Goal: Task Accomplishment & Management: Manage account settings

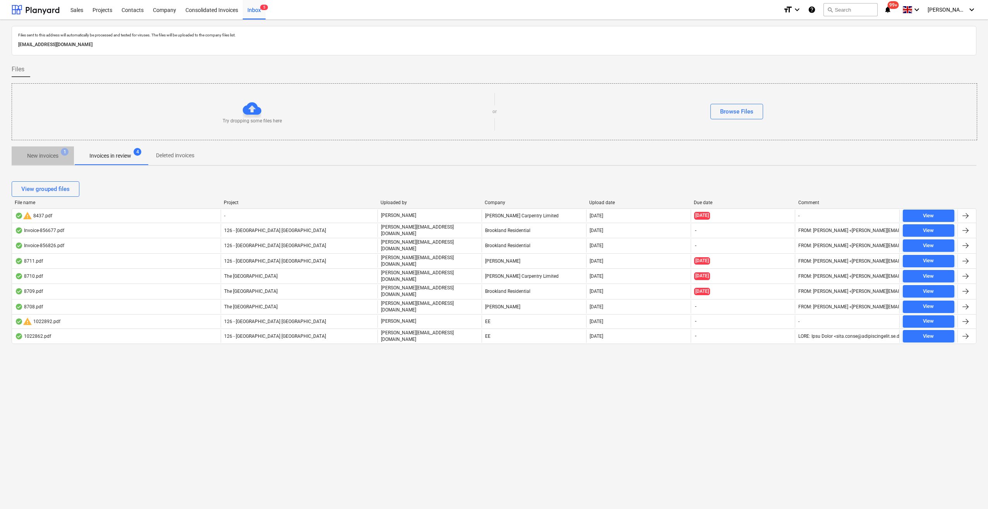
click at [42, 154] on p "New invoices" at bounding box center [42, 156] width 31 height 8
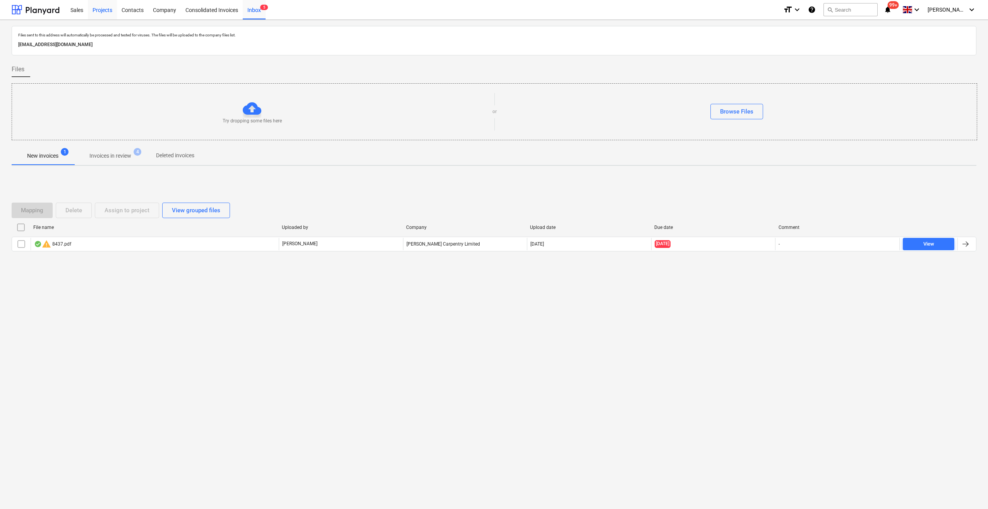
click at [104, 13] on div "Projects" at bounding box center [102, 10] width 29 height 20
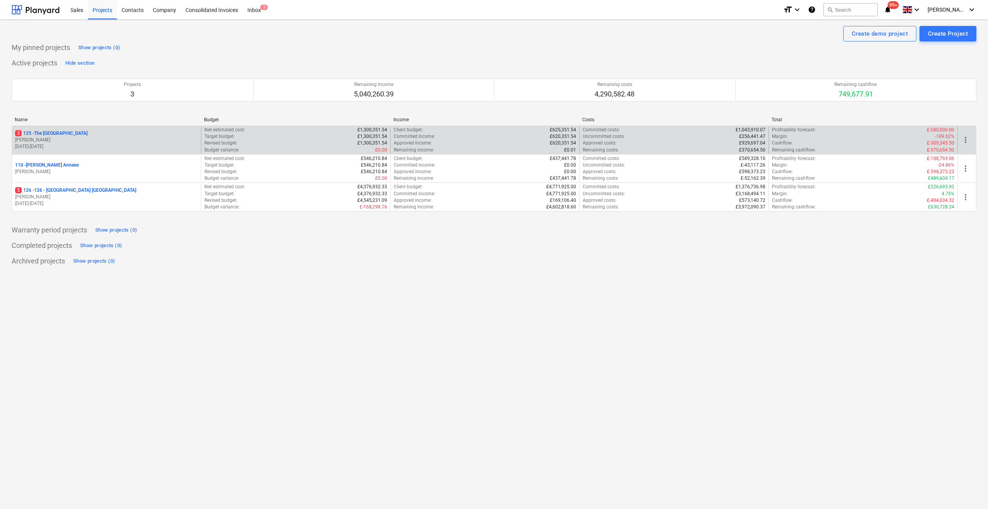
click at [54, 135] on p "3 125 - The [GEOGRAPHIC_DATA]" at bounding box center [51, 133] width 72 height 7
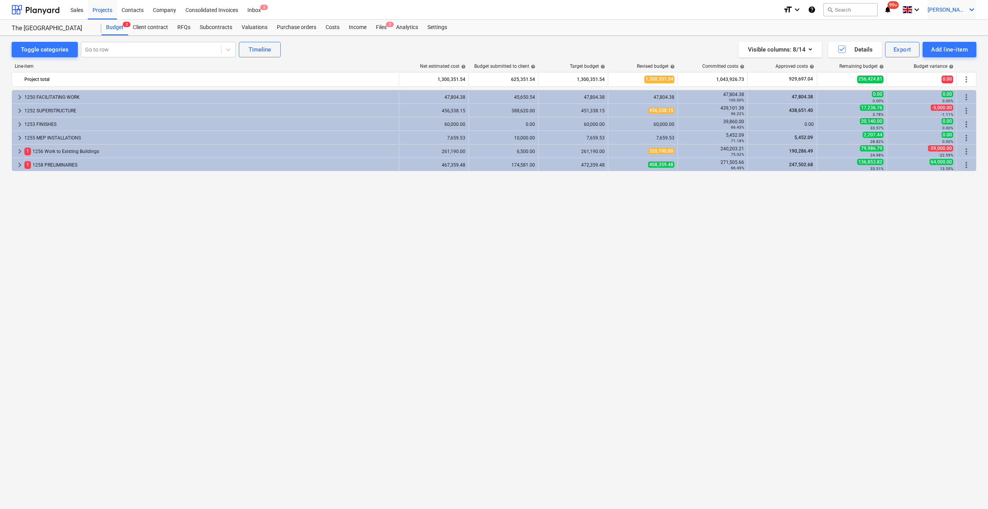
click at [972, 11] on icon "keyboard_arrow_down" at bounding box center [971, 9] width 9 height 9
click at [956, 39] on div "Log out" at bounding box center [953, 42] width 46 height 12
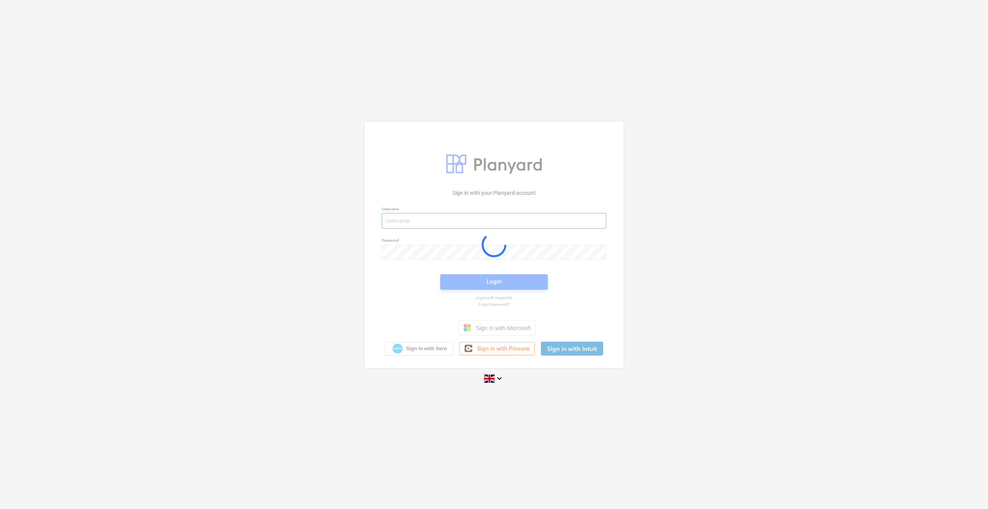
type input "[PERSON_NAME][EMAIL_ADDRESS][PERSON_NAME][DOMAIN_NAME]"
